Goal: Navigation & Orientation: Find specific page/section

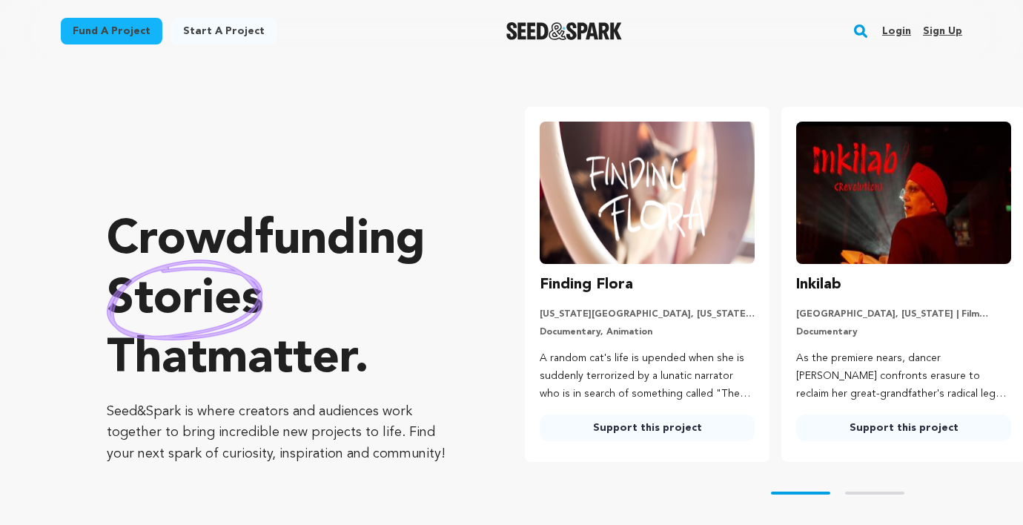
click at [892, 34] on link "Login" at bounding box center [896, 31] width 29 height 24
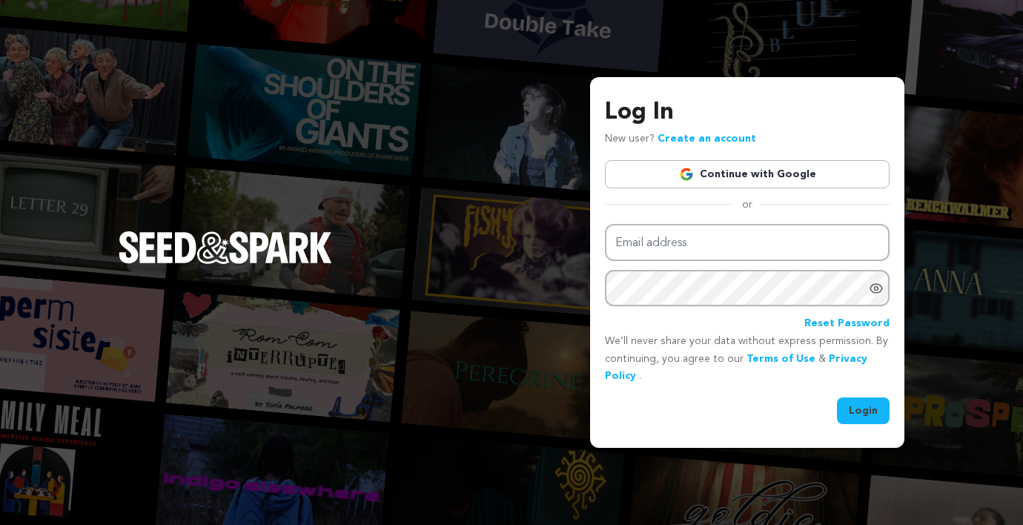
click at [720, 169] on link "Continue with Google" at bounding box center [747, 174] width 285 height 28
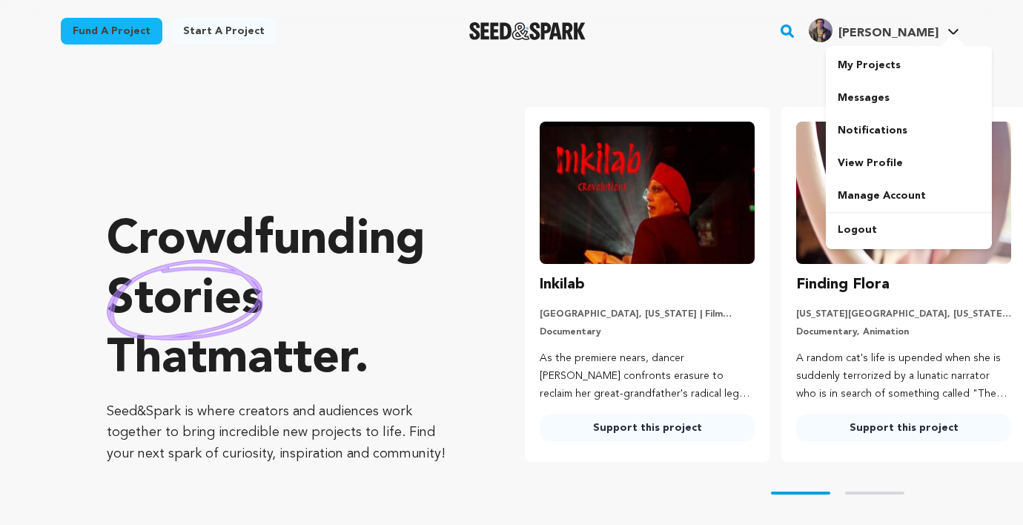
click at [926, 25] on h4 "[PERSON_NAME]" at bounding box center [888, 33] width 100 height 18
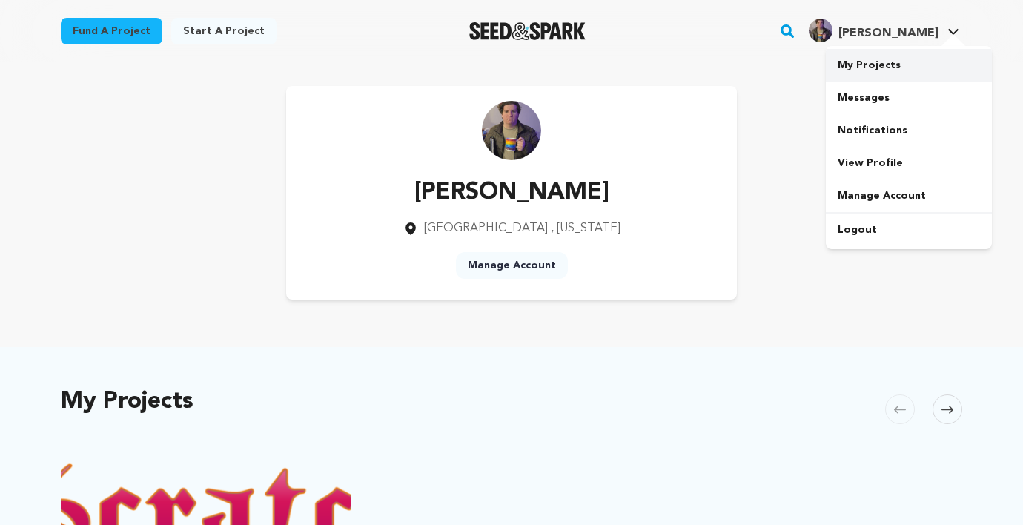
click at [880, 62] on link "My Projects" at bounding box center [909, 65] width 166 height 33
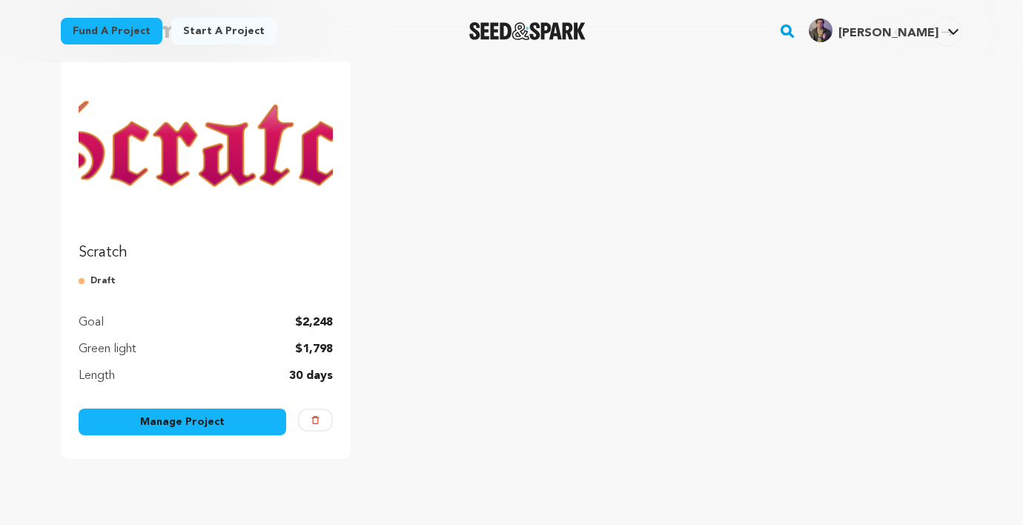
scroll to position [171, 0]
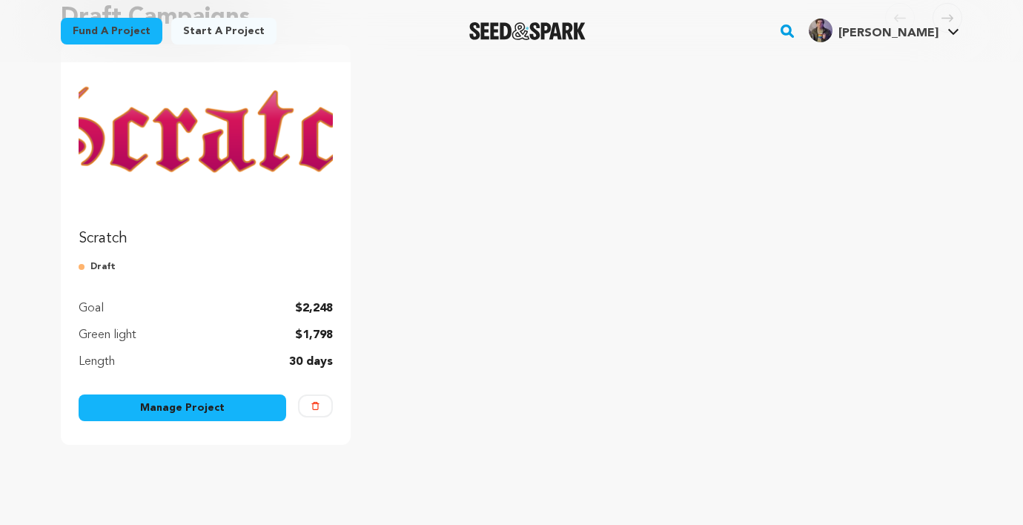
click at [268, 145] on img "Fund Scratch" at bounding box center [206, 133] width 254 height 142
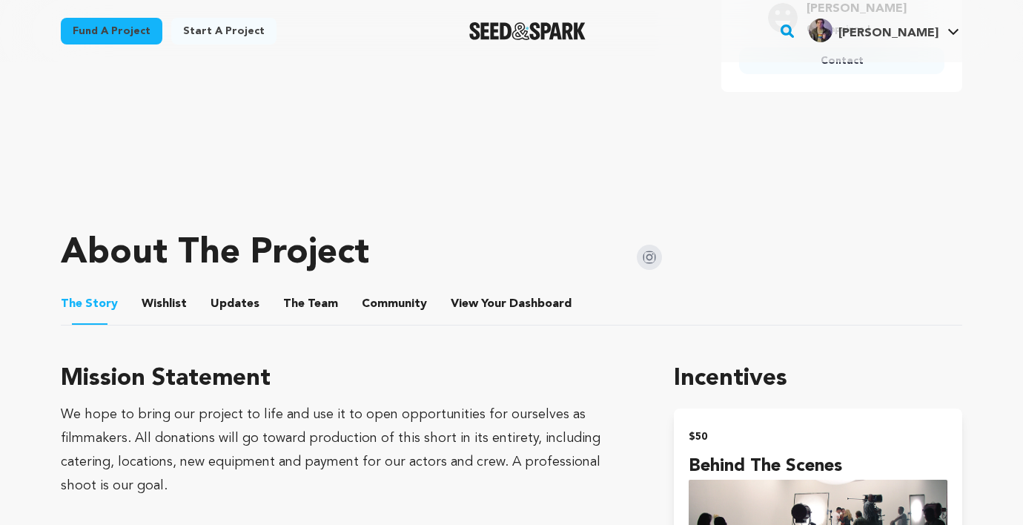
scroll to position [488, 0]
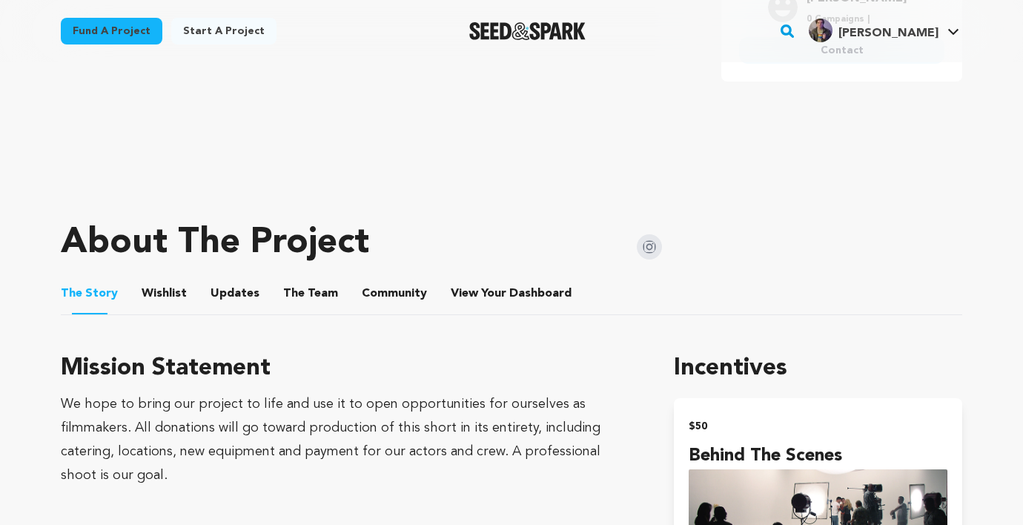
click at [173, 292] on button "Wishlist" at bounding box center [165, 297] width 36 height 36
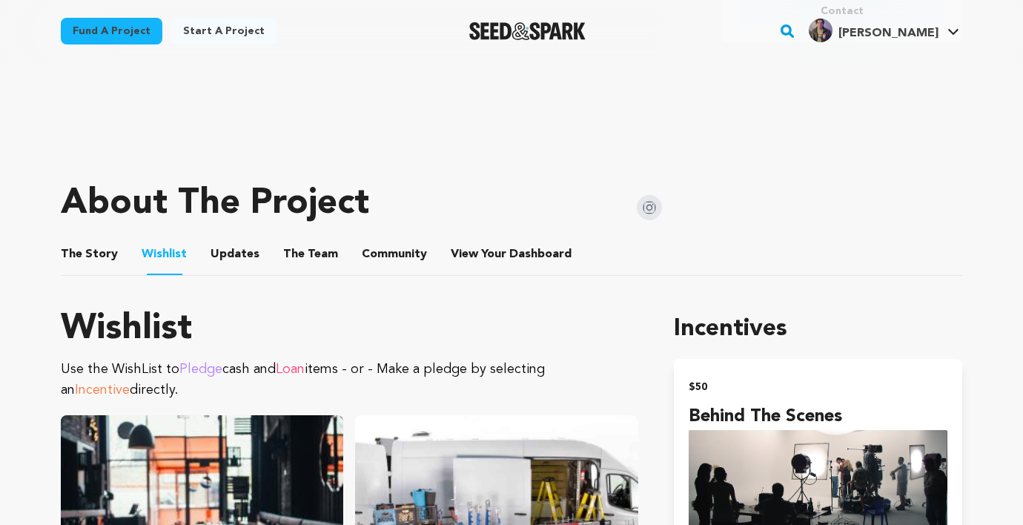
scroll to position [545, 0]
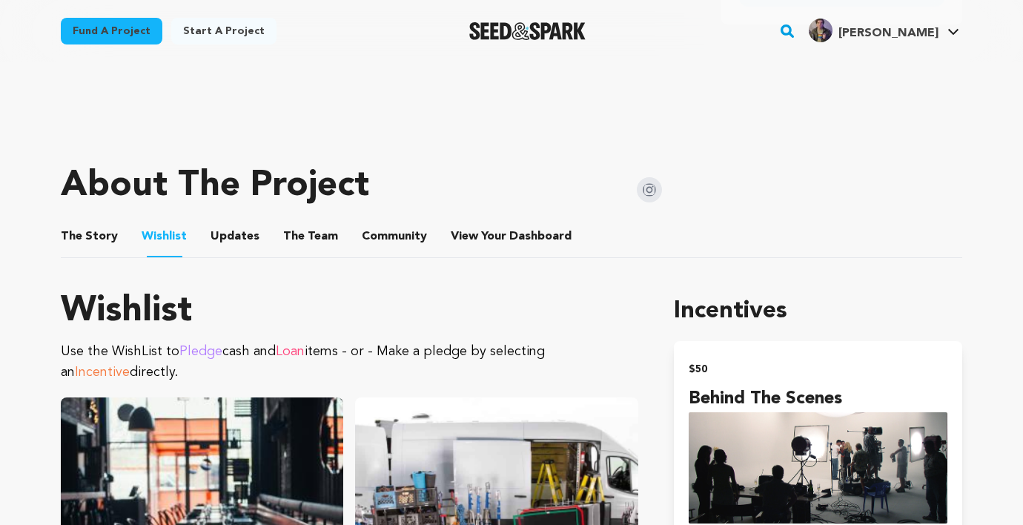
click at [230, 231] on button "Updates" at bounding box center [235, 240] width 36 height 36
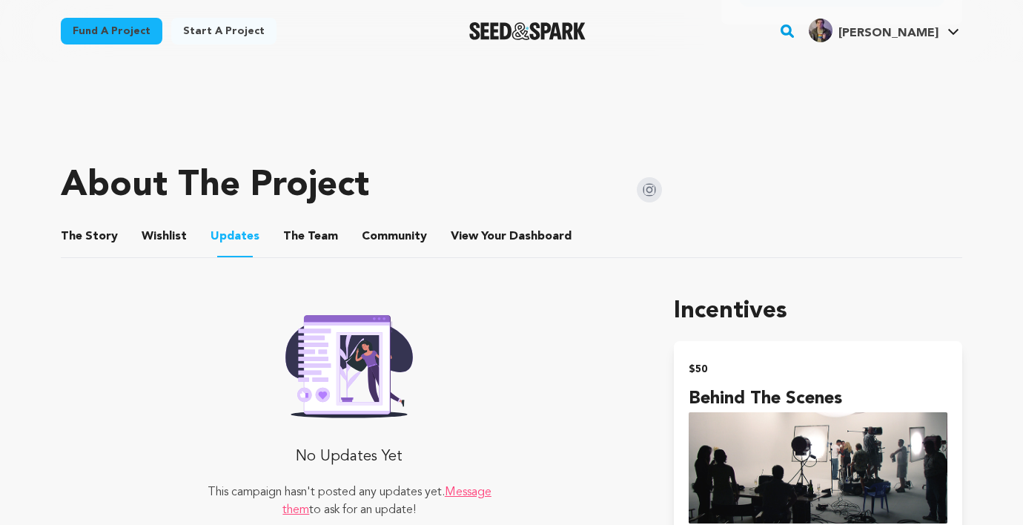
click at [293, 239] on button "The Team" at bounding box center [311, 240] width 36 height 36
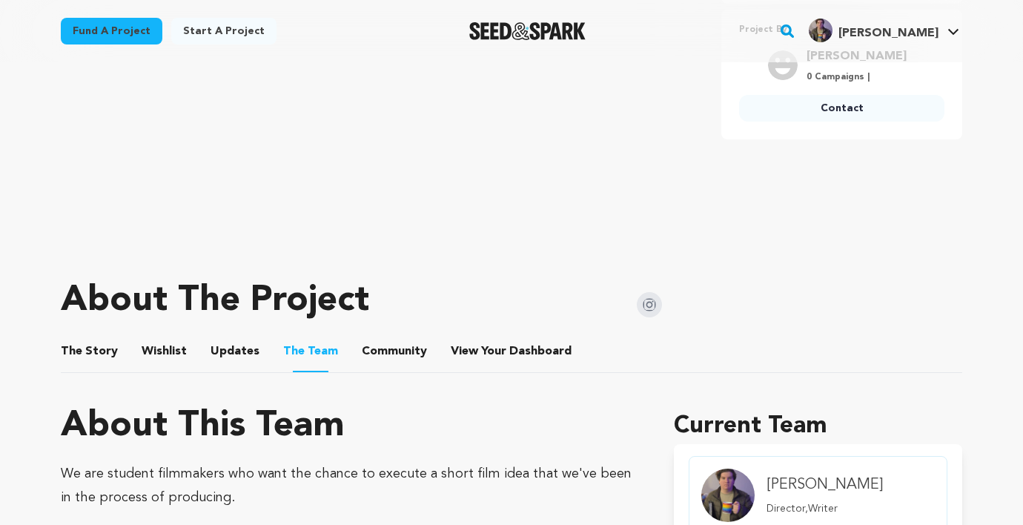
scroll to position [465, 0]
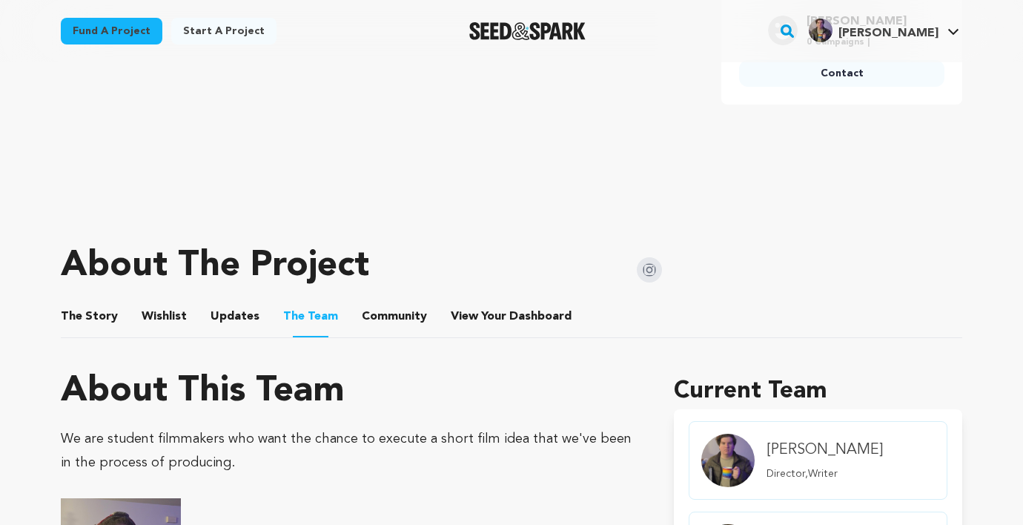
click at [390, 334] on button "Community" at bounding box center [395, 320] width 36 height 36
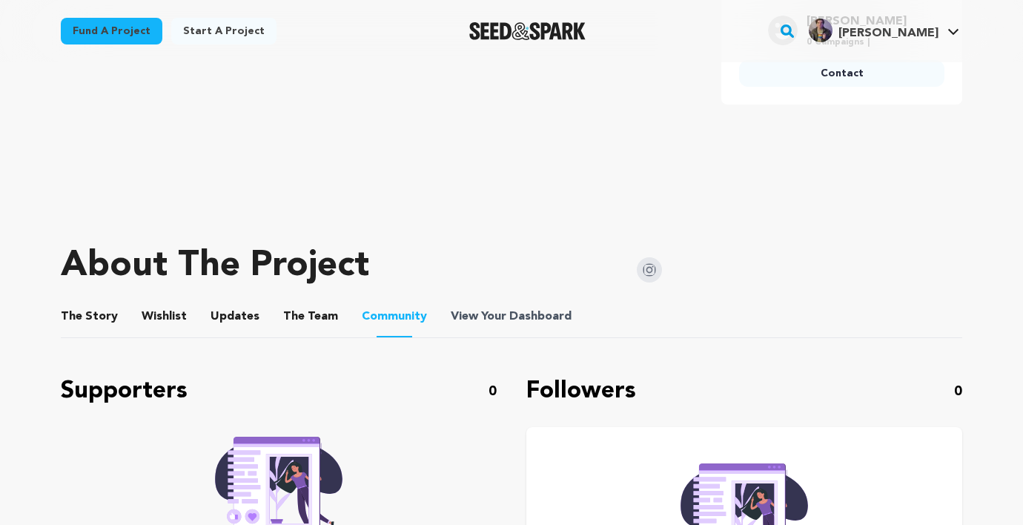
click at [496, 311] on span "View Your Dashboard" at bounding box center [513, 317] width 124 height 18
click at [475, 322] on button "View Your Dashboard" at bounding box center [469, 320] width 36 height 36
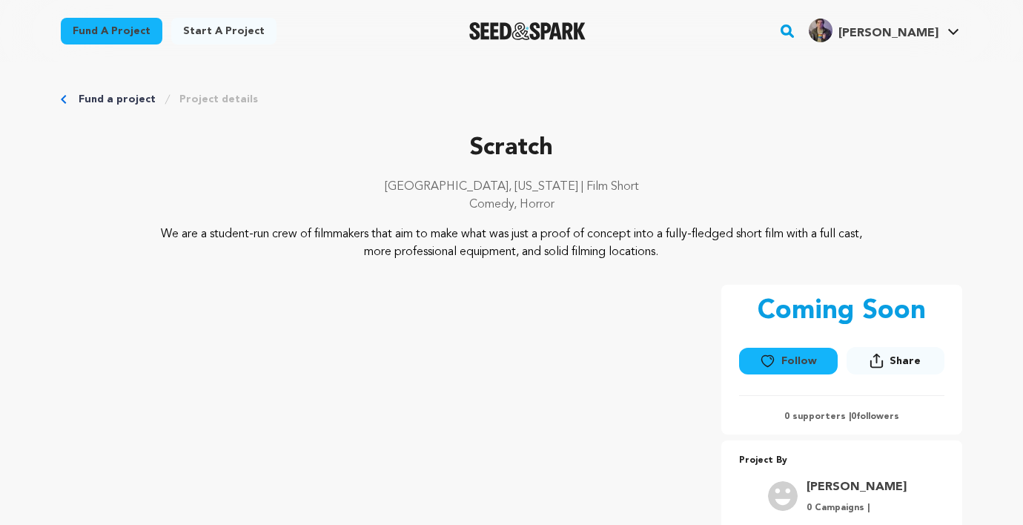
scroll to position [465, 0]
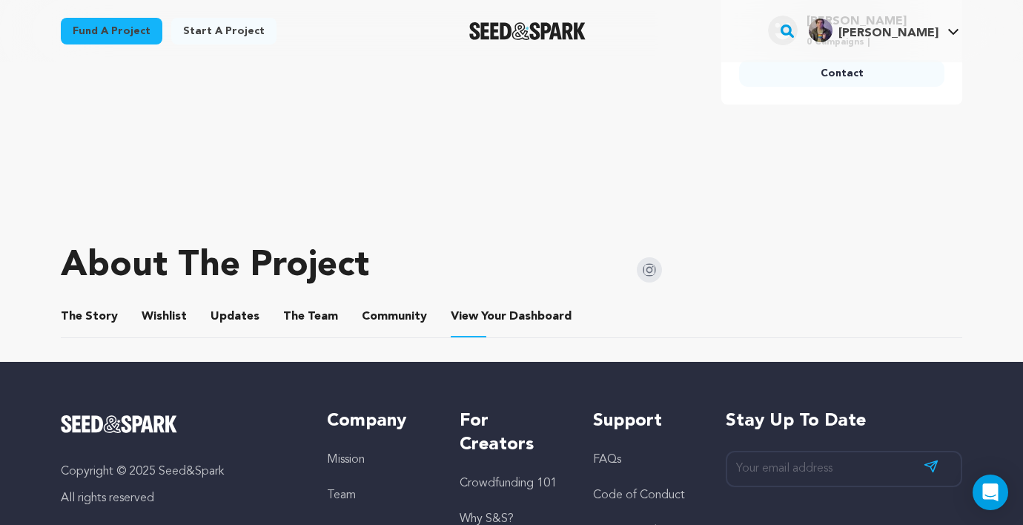
click at [88, 323] on button "The Story" at bounding box center [90, 320] width 36 height 36
